Goal: Information Seeking & Learning: Learn about a topic

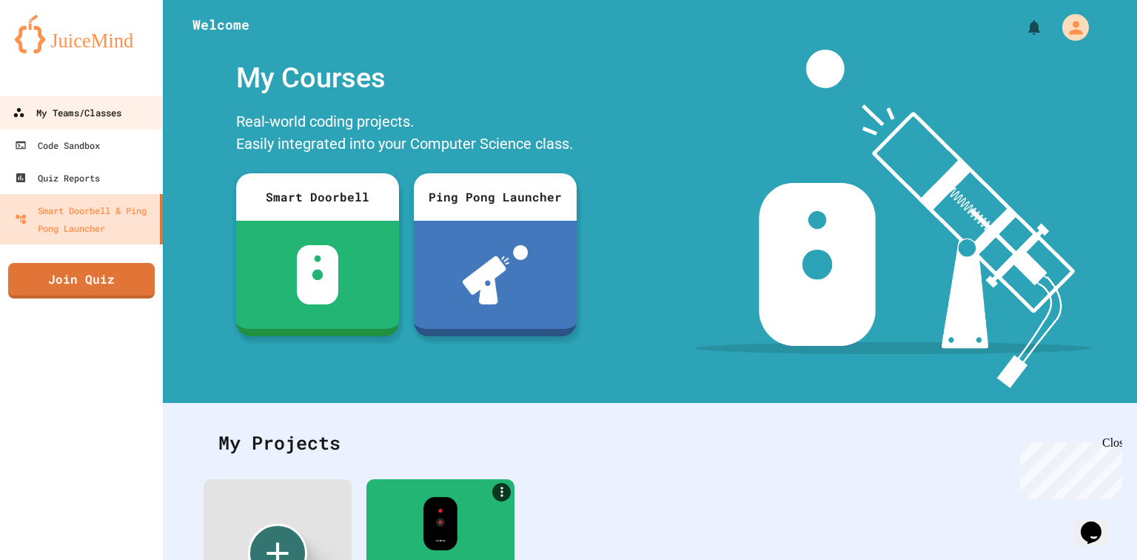
click at [98, 105] on div "My Teams/Classes" at bounding box center [67, 113] width 109 height 19
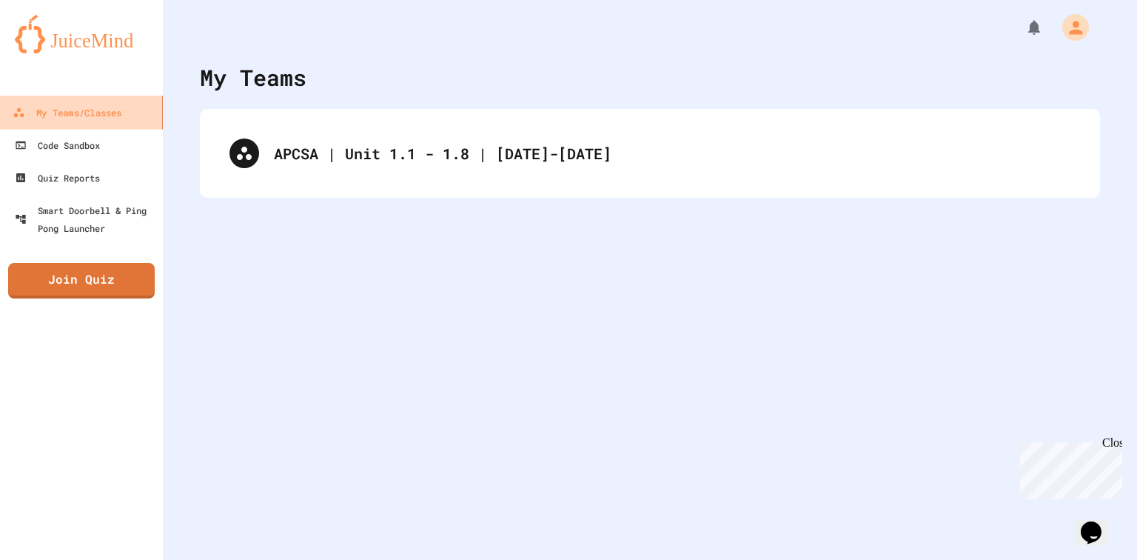
click at [98, 117] on div "My Teams/Classes" at bounding box center [67, 113] width 109 height 19
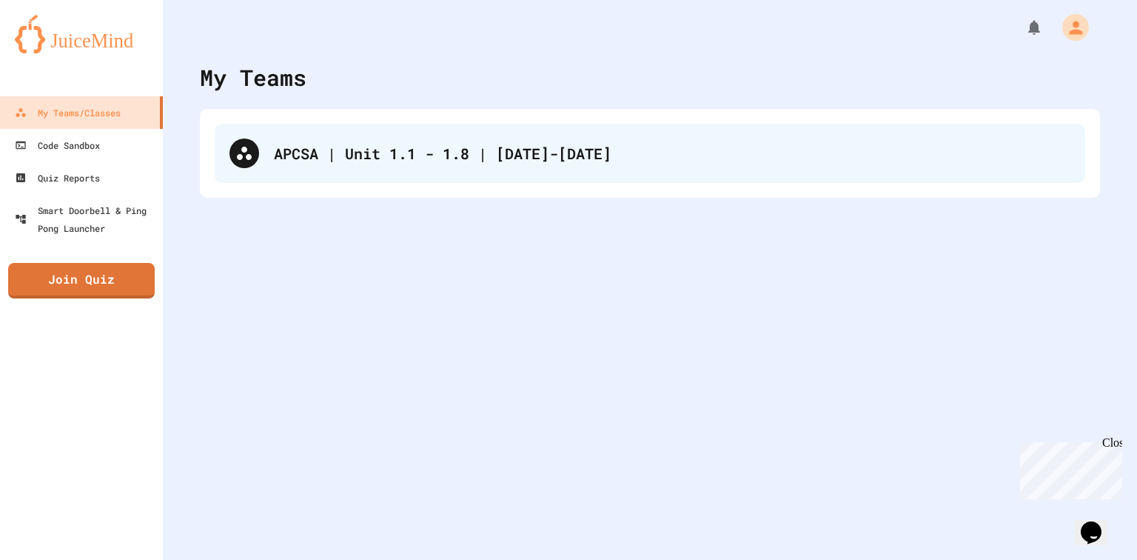
click at [368, 127] on div "APCSA | Unit 1.1 - 1.8 | [DATE]-[DATE]" at bounding box center [650, 153] width 870 height 59
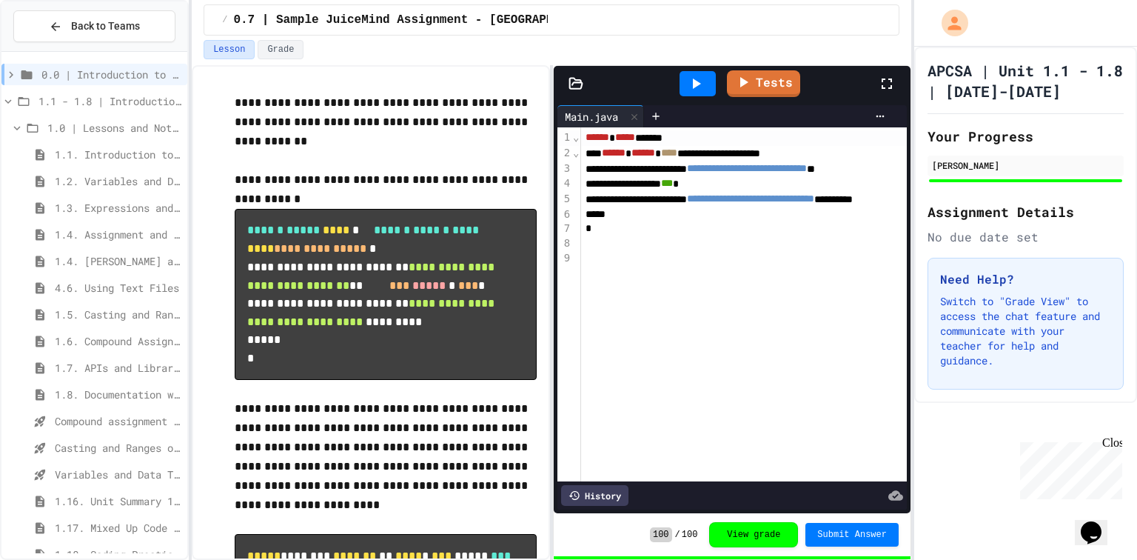
click at [129, 236] on span "1.4. Assignment and Input" at bounding box center [118, 234] width 127 height 16
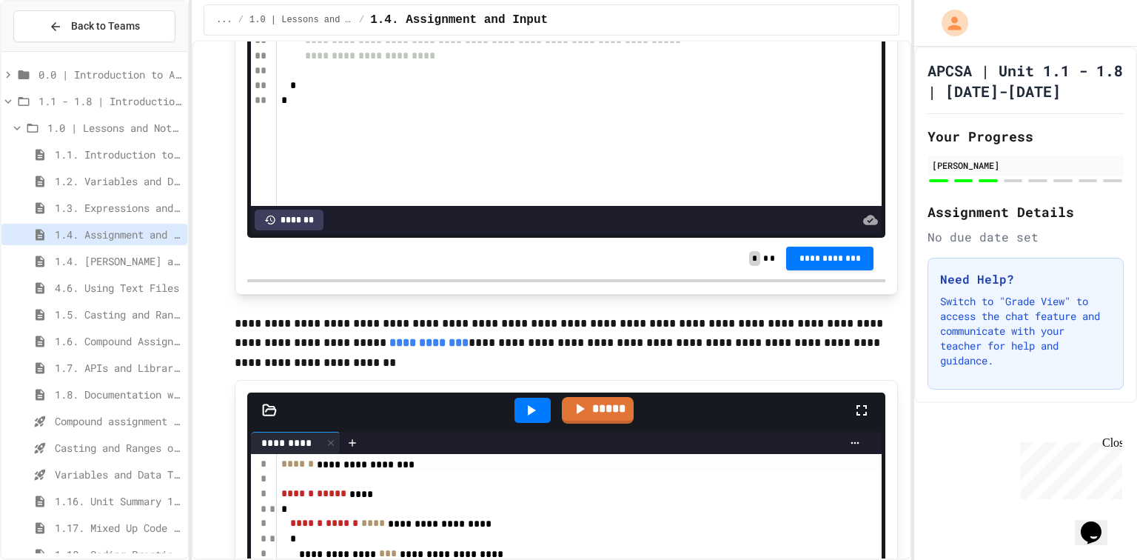
scroll to position [6276, 0]
